Goal: Information Seeking & Learning: Learn about a topic

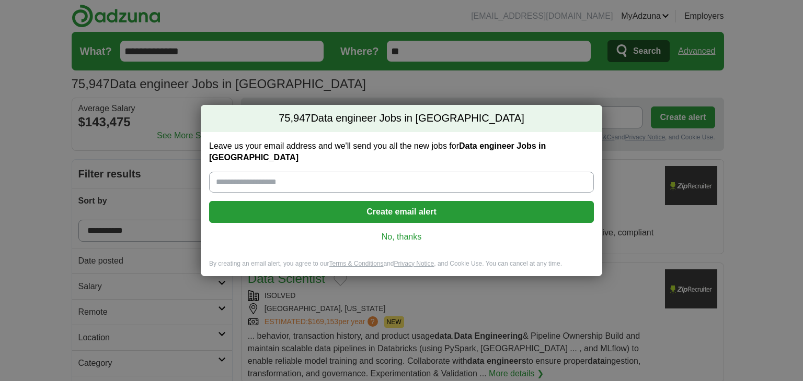
click at [392, 234] on link "No, thanks" at bounding box center [401, 236] width 368 height 11
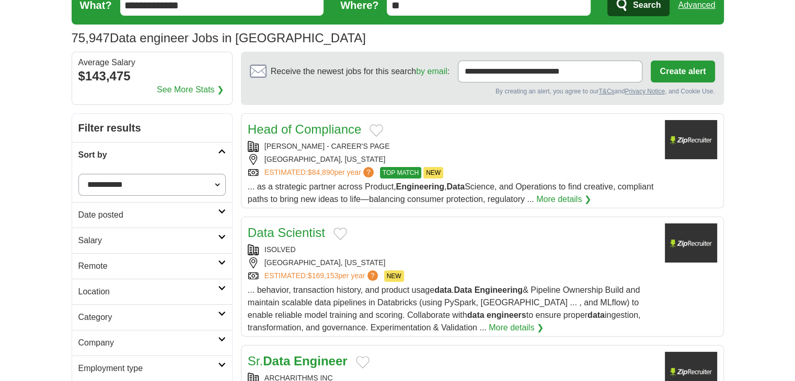
scroll to position [48, 0]
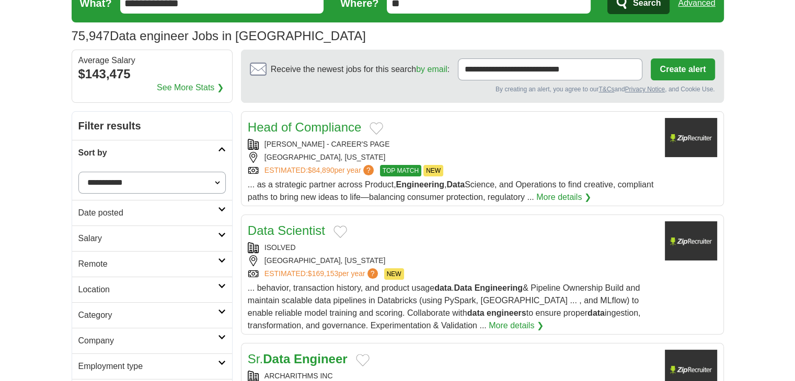
click at [218, 210] on icon at bounding box center [222, 209] width 8 height 5
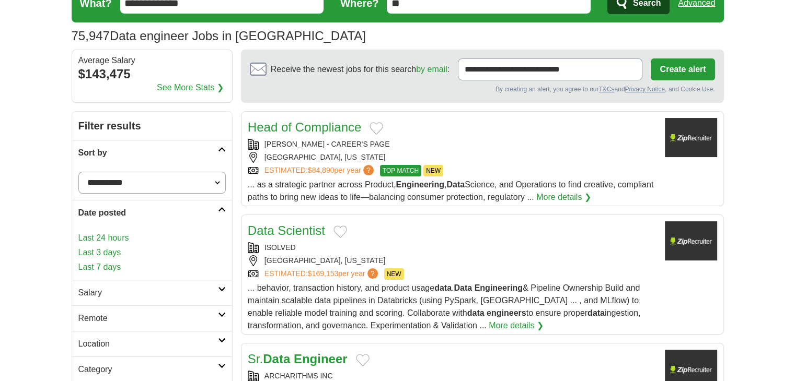
click at [133, 236] on link "Last 24 hours" at bounding box center [151, 238] width 147 height 13
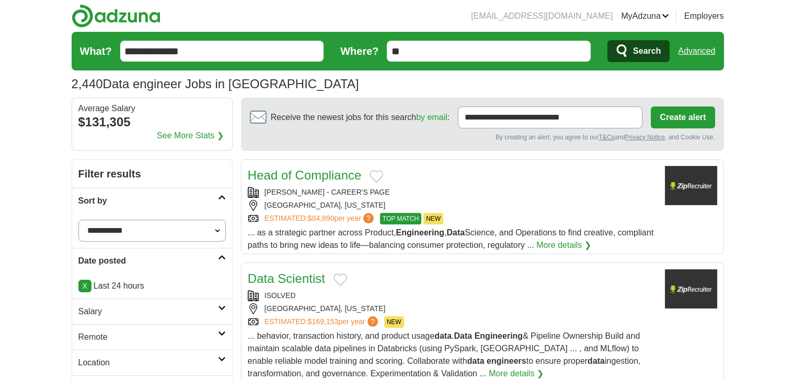
click at [492, 176] on div "Head of Compliance" at bounding box center [452, 175] width 409 height 19
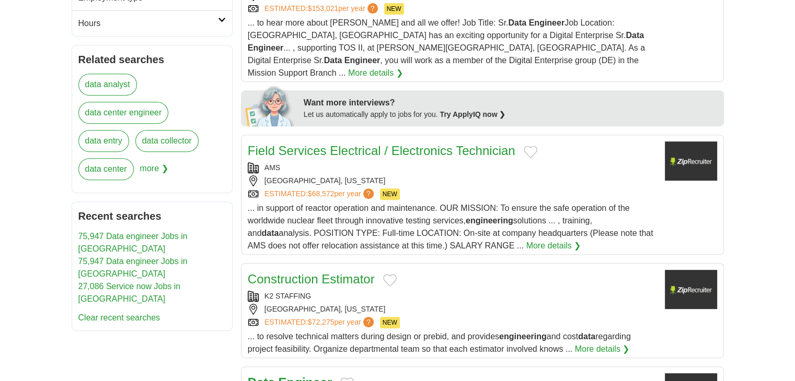
scroll to position [443, 0]
click at [466, 110] on link "Try ApplyIQ now ❯" at bounding box center [473, 114] width 66 height 8
